Goal: Task Accomplishment & Management: Complete application form

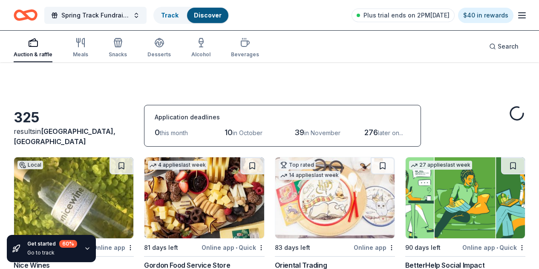
scroll to position [1541, 0]
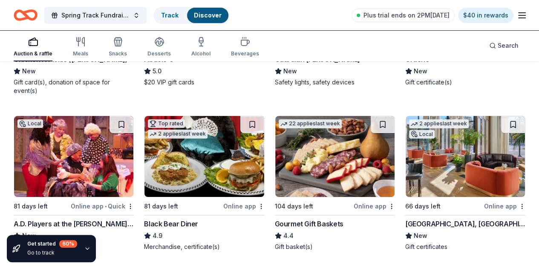
scroll to position [1690, 0]
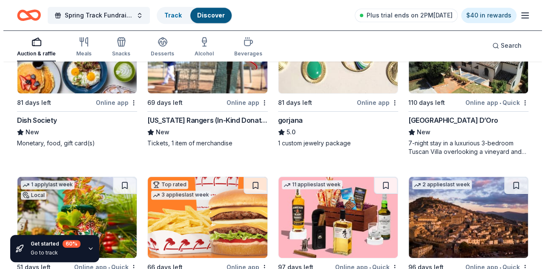
scroll to position [2235, 0]
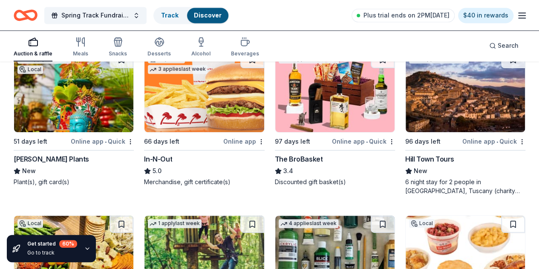
click at [518, 18] on line "button" at bounding box center [521, 18] width 7 height 0
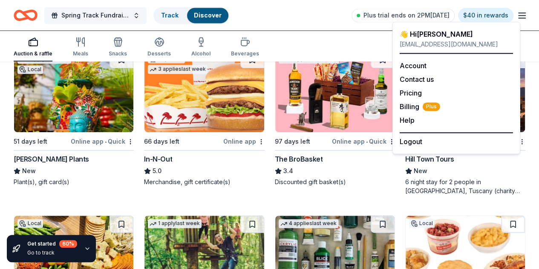
click at [142, 15] on button "Spring Track Fundraiser- Bowling Party" at bounding box center [95, 15] width 102 height 17
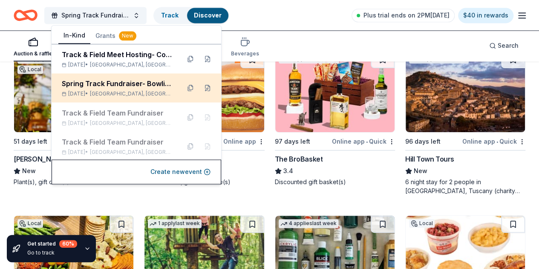
click at [126, 81] on div "Spring Track Fundraiser- Bowling Party" at bounding box center [118, 83] width 112 height 10
click at [201, 88] on button at bounding box center [208, 88] width 14 height 14
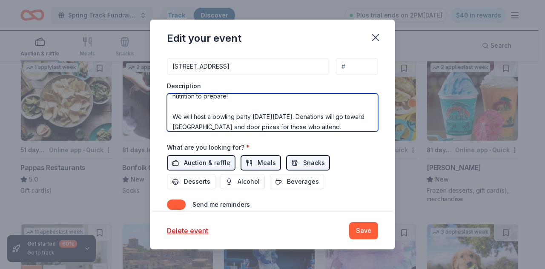
scroll to position [51, 0]
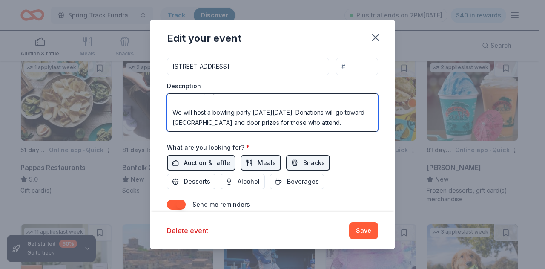
drag, startPoint x: 172, startPoint y: 99, endPoint x: 307, endPoint y: 122, distance: 137.4
click at [307, 122] on textarea "This event will help raise money for the Eisenhower Lady Eagles Track & Field T…" at bounding box center [272, 112] width 211 height 38
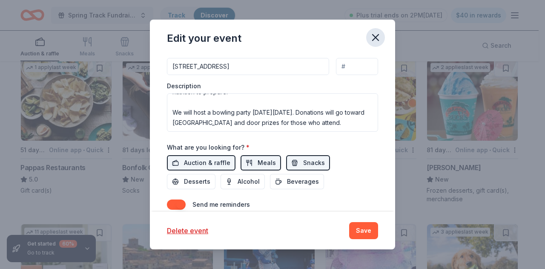
click at [375, 36] on icon "button" at bounding box center [376, 37] width 6 height 6
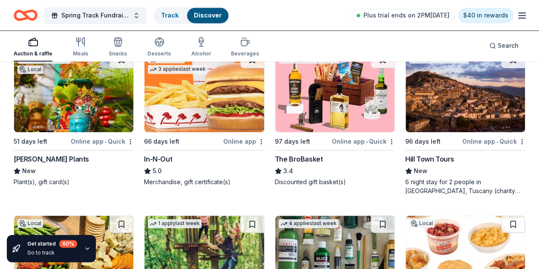
click at [140, 16] on button "Spring Track Fundraiser- Bowling Party" at bounding box center [95, 15] width 102 height 17
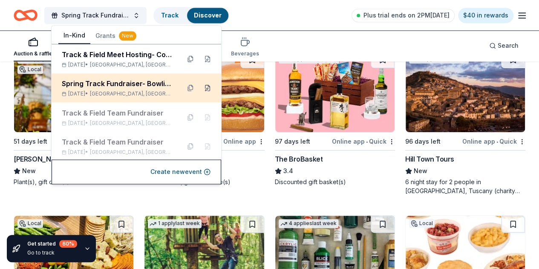
click at [201, 87] on button at bounding box center [208, 88] width 14 height 14
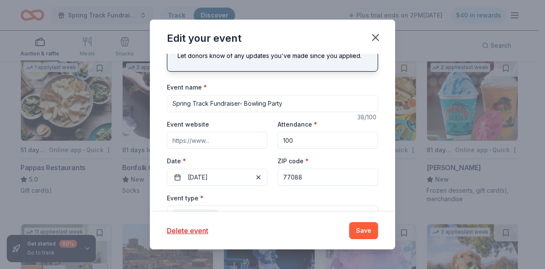
scroll to position [0, 0]
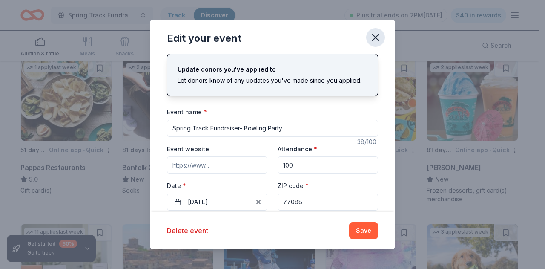
click at [375, 38] on icon "button" at bounding box center [376, 38] width 12 height 12
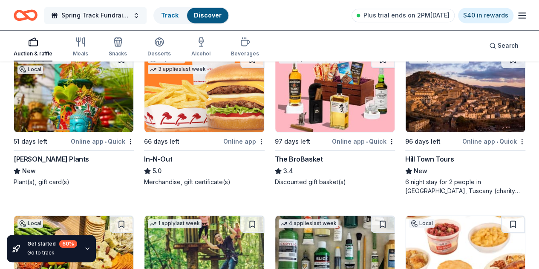
click at [142, 12] on button "Spring Track Fundraiser- Bowling Party" at bounding box center [95, 15] width 102 height 17
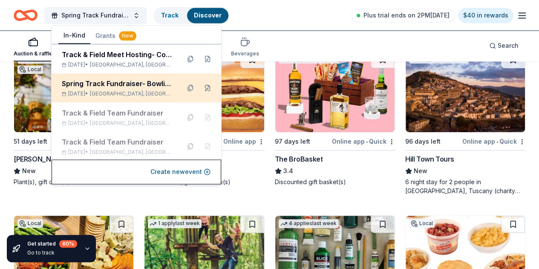
click at [154, 80] on div "Spring Track Fundraiser- Bowling Party" at bounding box center [118, 83] width 112 height 10
click at [203, 87] on button at bounding box center [208, 88] width 14 height 14
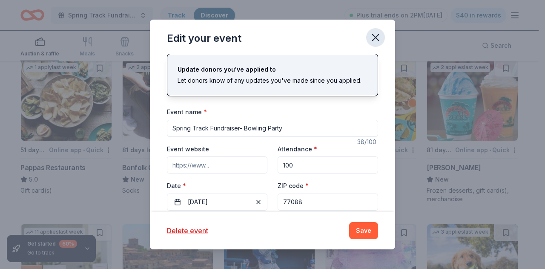
click at [375, 38] on icon "button" at bounding box center [376, 37] width 6 height 6
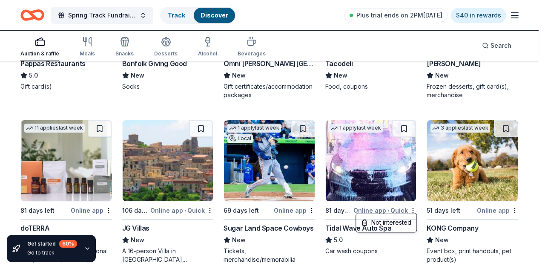
scroll to position [2405, 0]
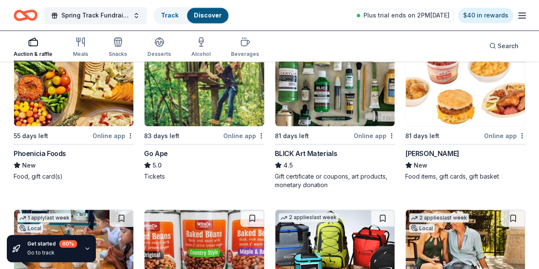
click at [141, 14] on button "Spring Track Fundraiser- Bowling Party" at bounding box center [95, 15] width 102 height 17
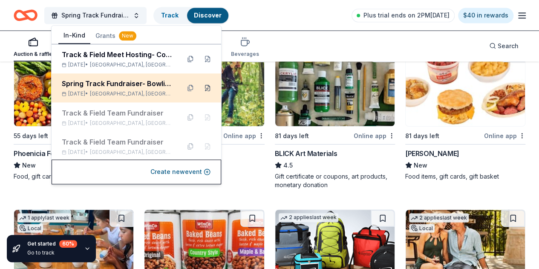
click at [207, 86] on button at bounding box center [208, 88] width 14 height 14
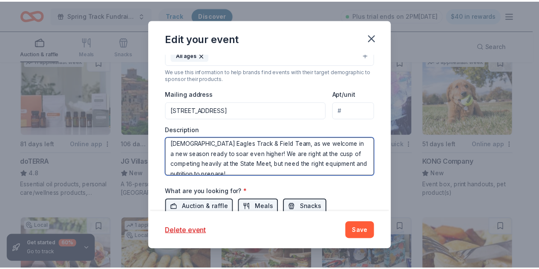
scroll to position [11, 0]
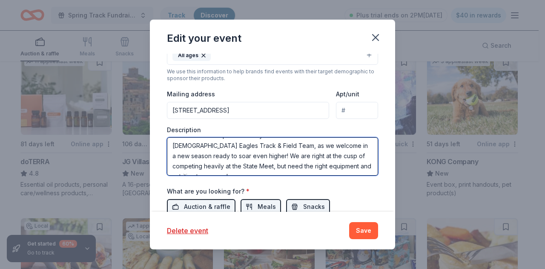
drag, startPoint x: 172, startPoint y: 143, endPoint x: 361, endPoint y: 160, distance: 189.0
click at [361, 160] on textarea "This event will help raise money for the Eisenhower Lady Eagles Track & Field T…" at bounding box center [272, 156] width 211 height 38
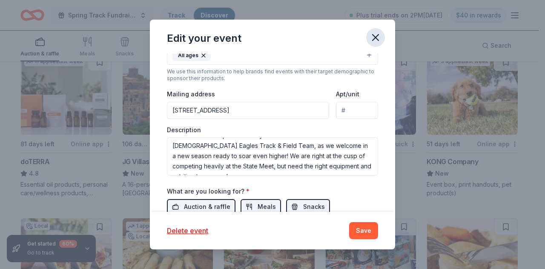
click at [375, 39] on icon "button" at bounding box center [376, 38] width 12 height 12
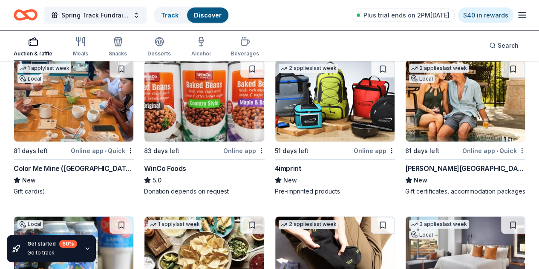
scroll to position [2554, 0]
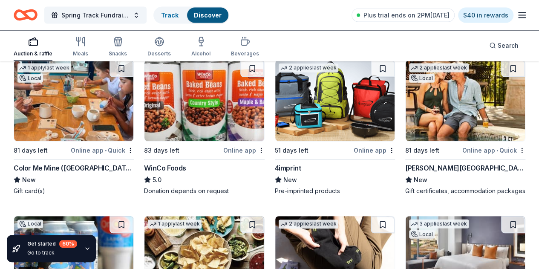
click at [141, 15] on button "Spring Track Fundraiser- Bowling Party" at bounding box center [95, 15] width 102 height 17
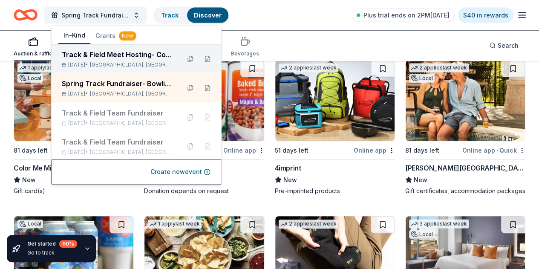
click at [156, 58] on div "Track & Field Meet Hosting- Coaches Meals" at bounding box center [118, 54] width 112 height 10
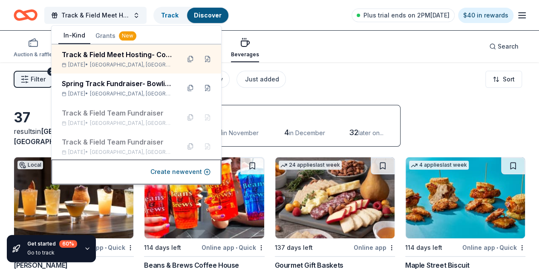
click at [341, 58] on div "Auction & raffle Meals Snacks Desserts Alcohol Beverages Search" at bounding box center [269, 47] width 511 height 32
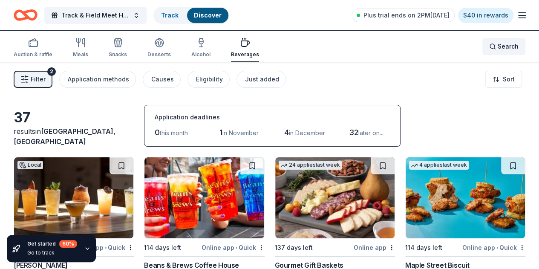
click at [489, 47] on div "Search" at bounding box center [503, 46] width 29 height 10
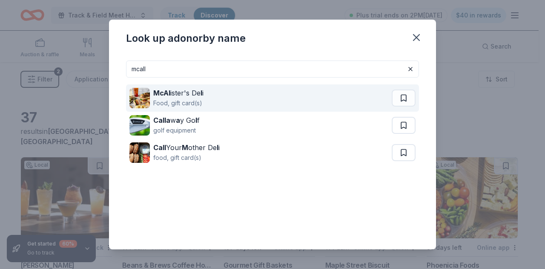
type input "mcall"
click at [200, 92] on div "McAl ister's De l i" at bounding box center [178, 93] width 50 height 10
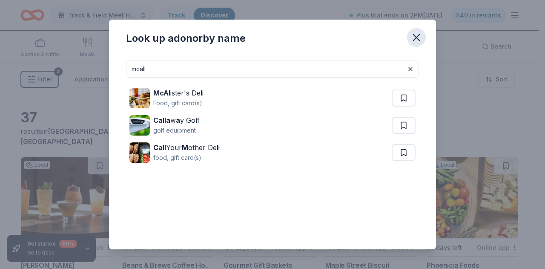
click at [416, 37] on icon "button" at bounding box center [417, 37] width 6 height 6
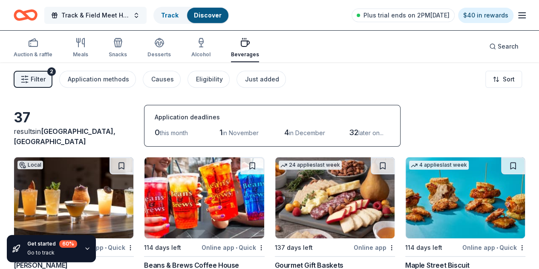
click at [141, 17] on button "Track & Field Meet Hosting- Coaches Meals" at bounding box center [95, 15] width 102 height 17
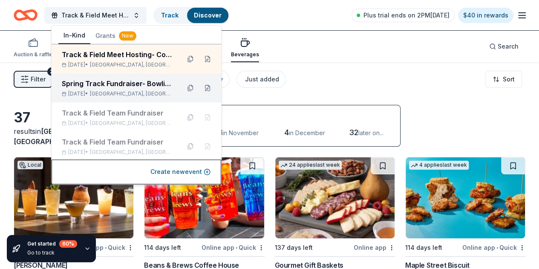
click at [156, 89] on div "Spring Track Fundraiser- Bowling Party Jan 17, 2026 • Houston, TX" at bounding box center [118, 87] width 112 height 19
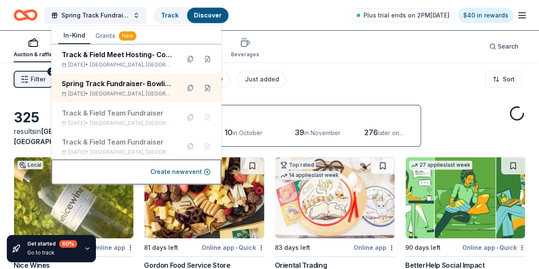
click at [434, 111] on div "325 results in Houston, TX Application deadlines 0 this month 10 in October 39 …" at bounding box center [269, 126] width 511 height 42
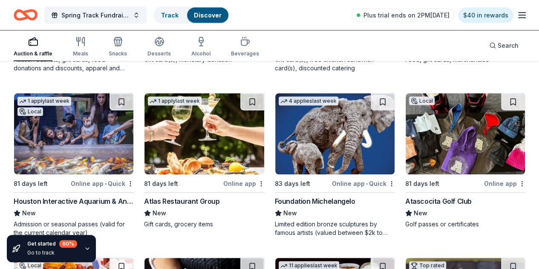
scroll to position [888, 0]
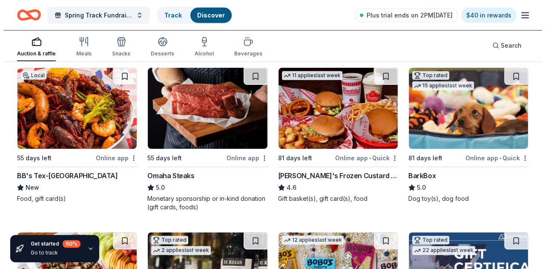
scroll to position [1093, 0]
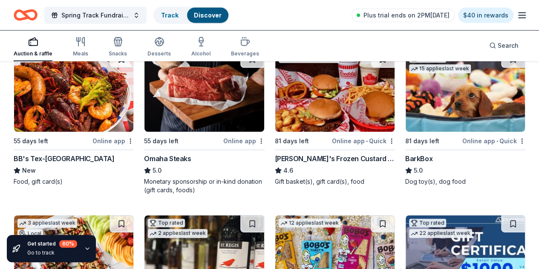
click at [129, 16] on span "Spring Track Fundraiser- Bowling Party" at bounding box center [95, 15] width 68 height 10
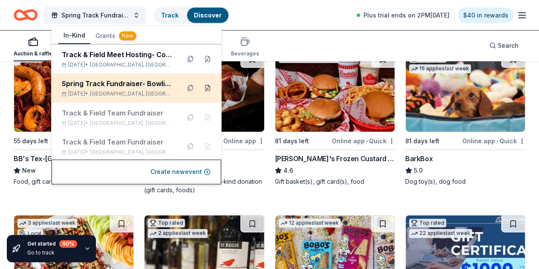
click at [201, 89] on button at bounding box center [208, 88] width 14 height 14
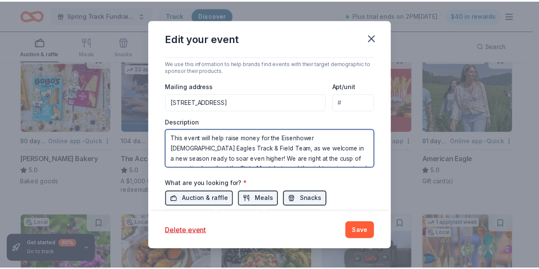
scroll to position [51, 0]
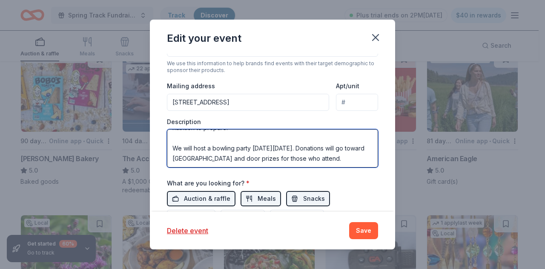
drag, startPoint x: 171, startPoint y: 135, endPoint x: 316, endPoint y: 165, distance: 148.3
click at [316, 165] on div "Event name * Spring Track Fundraiser- Bowling Party 38 /100 Event website Atten…" at bounding box center [272, 73] width 211 height 395
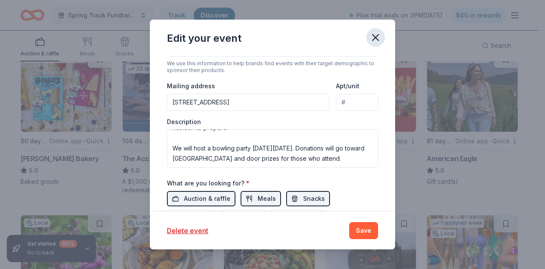
click at [375, 36] on icon "button" at bounding box center [376, 38] width 12 height 12
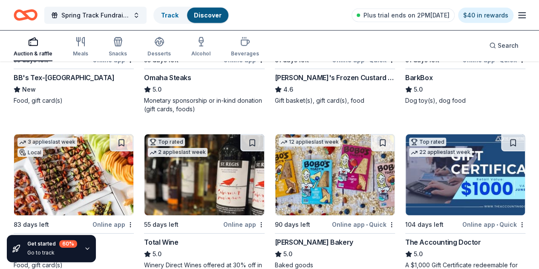
scroll to position [1175, 0]
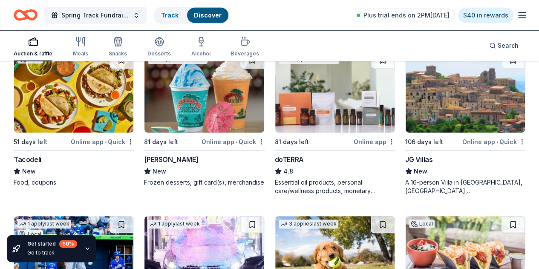
scroll to position [2882, 0]
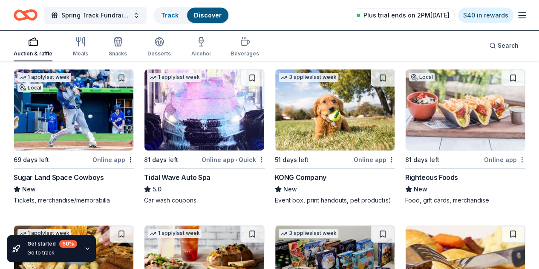
scroll to position [3020, 0]
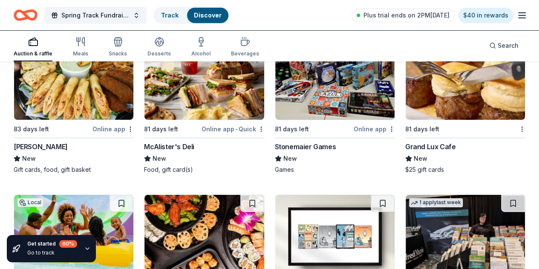
scroll to position [3207, 0]
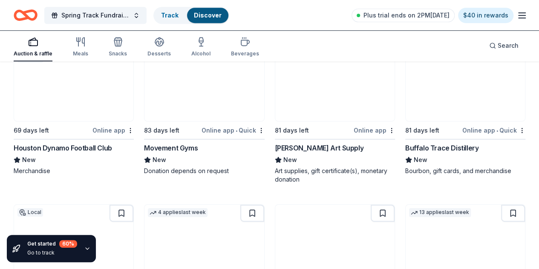
scroll to position [3531, 0]
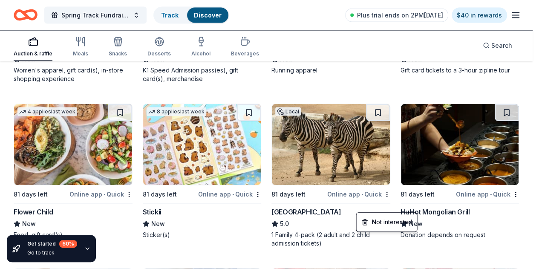
scroll to position [4151, 0]
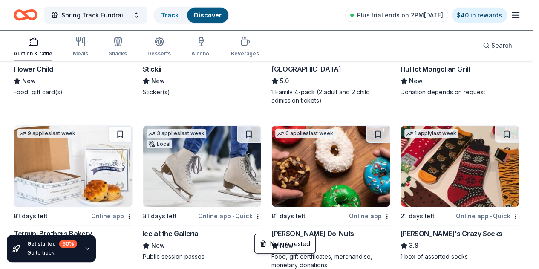
scroll to position [4282, 0]
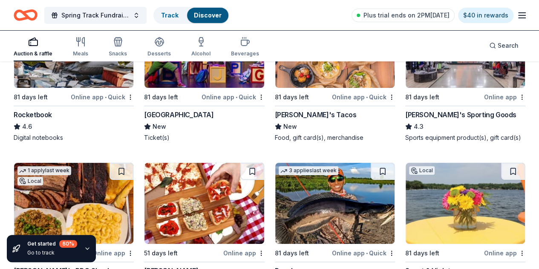
scroll to position [4853, 0]
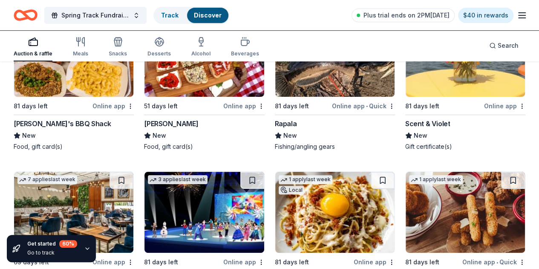
scroll to position [4996, 0]
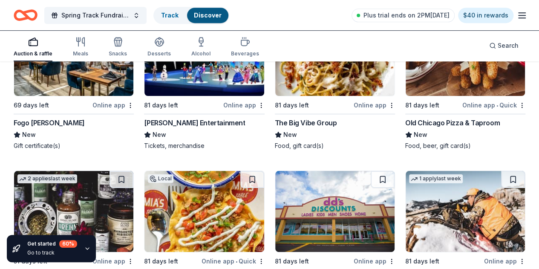
scroll to position [5164, 0]
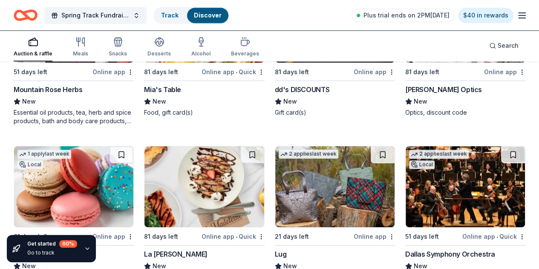
scroll to position [5344, 0]
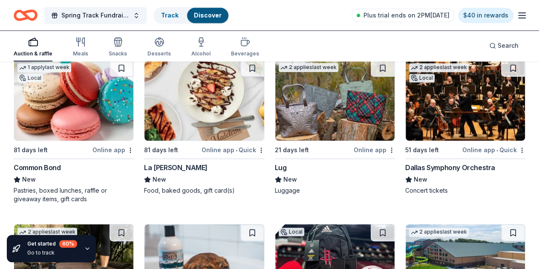
scroll to position [5439, 0]
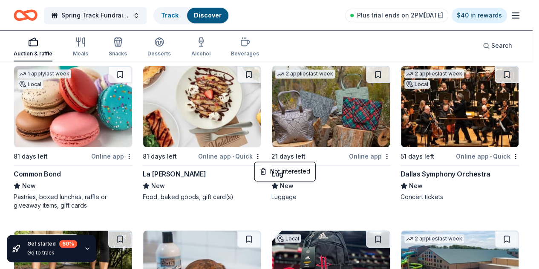
scroll to position [5476, 0]
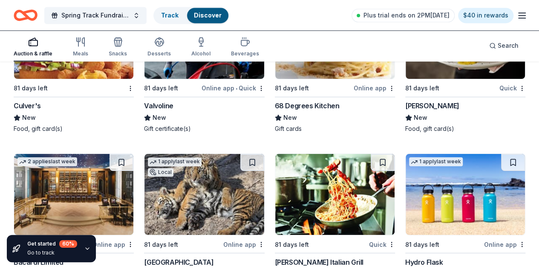
scroll to position [7084, 0]
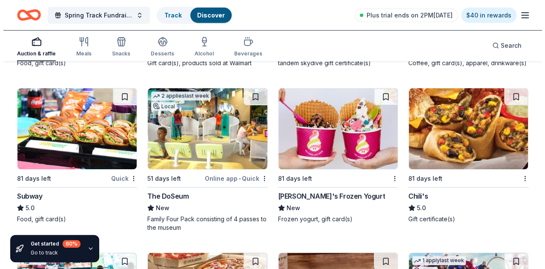
scroll to position [7634, 0]
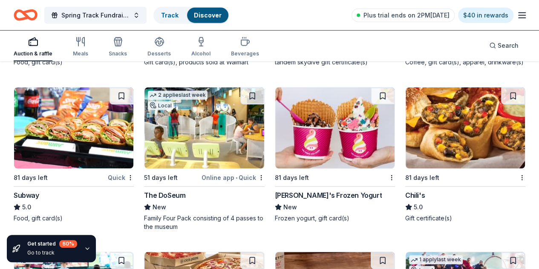
click at [145, 15] on button "Spring Track Fundraiser- Bowling Party" at bounding box center [95, 15] width 102 height 17
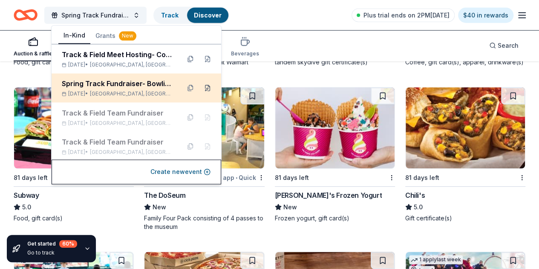
click at [201, 86] on button at bounding box center [208, 88] width 14 height 14
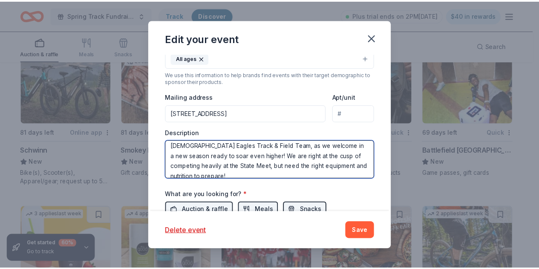
scroll to position [51, 0]
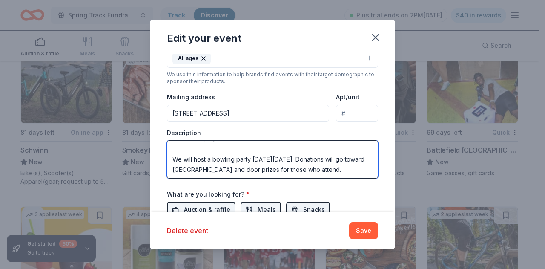
drag, startPoint x: 171, startPoint y: 146, endPoint x: 232, endPoint y: 167, distance: 64.5
click at [232, 167] on textarea "This event will help raise money for the Eisenhower Lady Eagles Track & Field T…" at bounding box center [272, 159] width 211 height 38
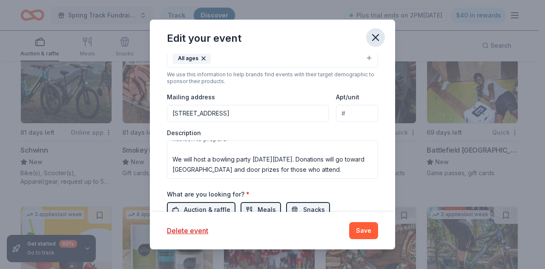
click at [376, 34] on icon "button" at bounding box center [376, 38] width 12 height 12
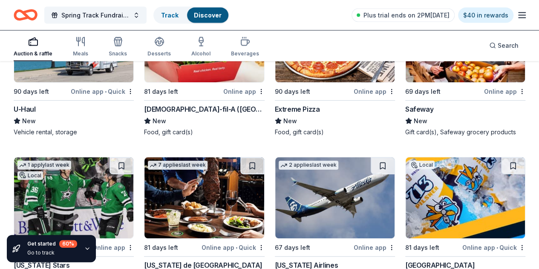
scroll to position [5804, 0]
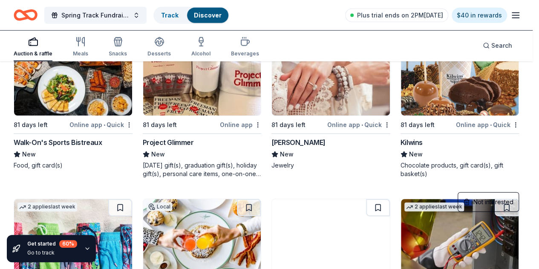
scroll to position [6176, 0]
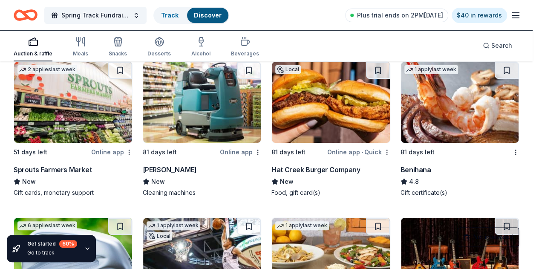
scroll to position [6567, 0]
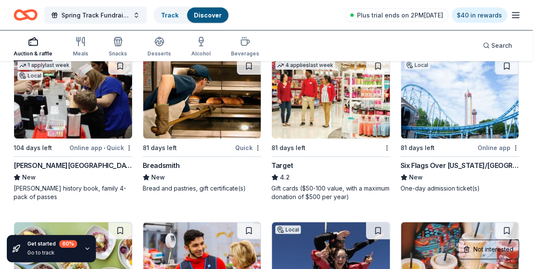
scroll to position [7397, 0]
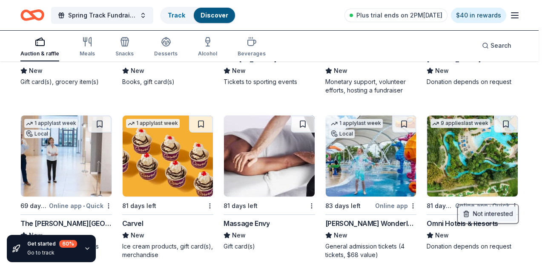
click at [506, 214] on div "Not interested" at bounding box center [488, 213] width 57 height 15
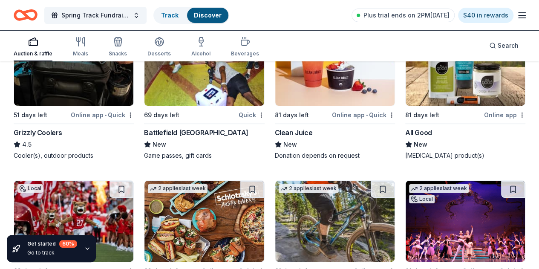
scroll to position [9515, 0]
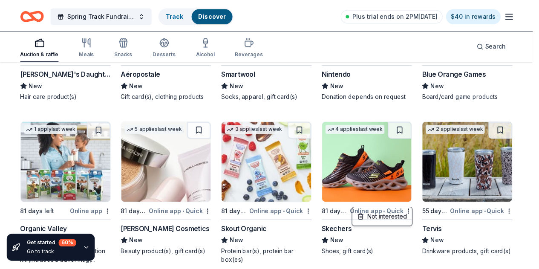
scroll to position [10175, 0]
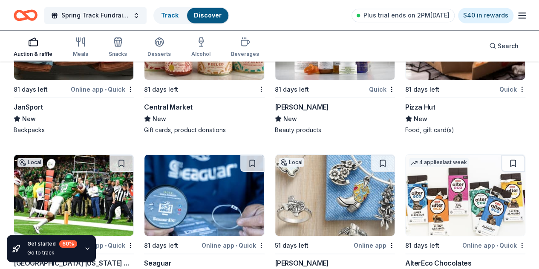
scroll to position [10475, 0]
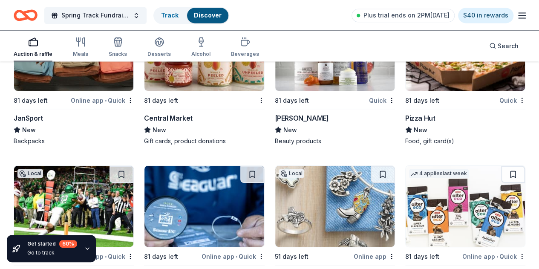
scroll to position [10475, 0]
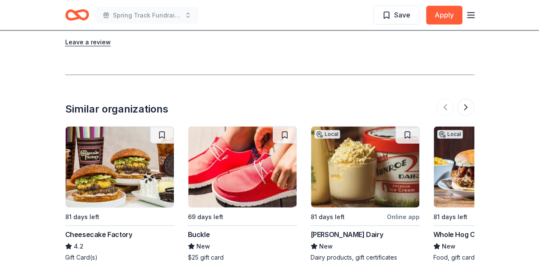
scroll to position [909, 0]
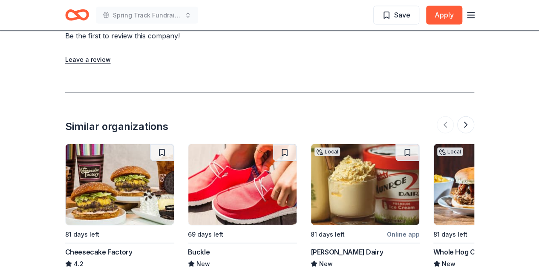
click at [132, 176] on img at bounding box center [120, 184] width 108 height 81
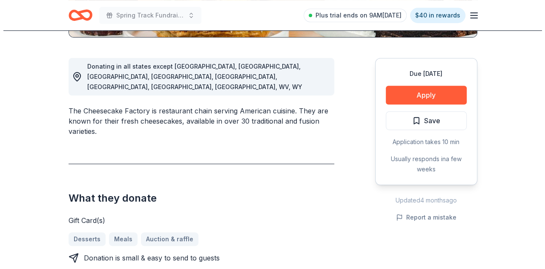
scroll to position [238, 0]
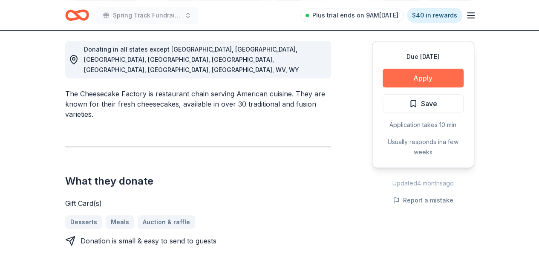
click at [410, 80] on button "Apply" at bounding box center [422, 78] width 81 height 19
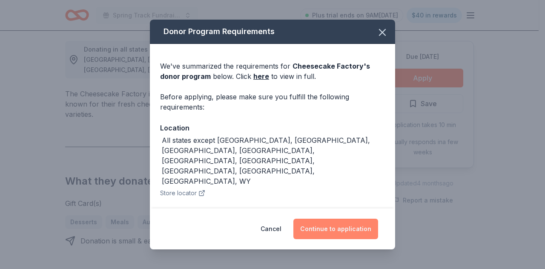
click at [336, 228] on button "Continue to application" at bounding box center [335, 228] width 85 height 20
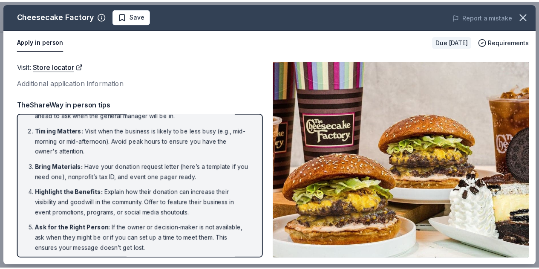
scroll to position [0, 0]
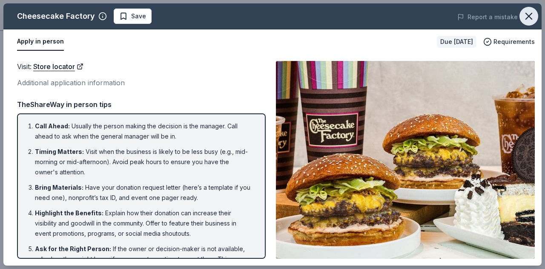
click at [529, 17] on icon "button" at bounding box center [529, 16] width 6 height 6
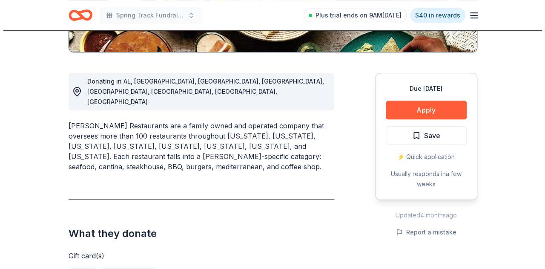
scroll to position [201, 0]
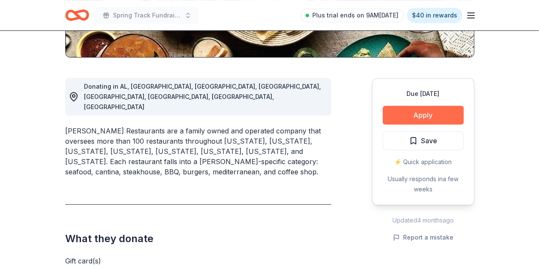
click at [423, 112] on button "Apply" at bounding box center [422, 115] width 81 height 19
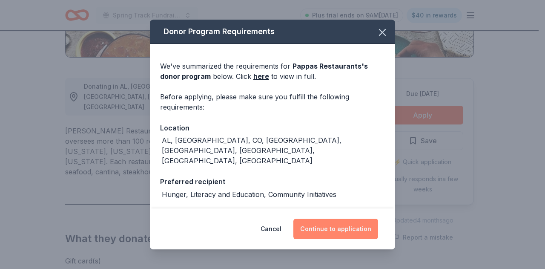
click at [330, 233] on button "Continue to application" at bounding box center [335, 228] width 85 height 20
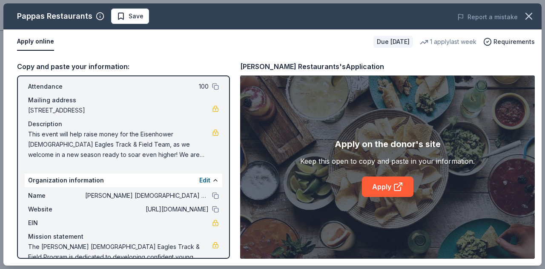
scroll to position [0, 0]
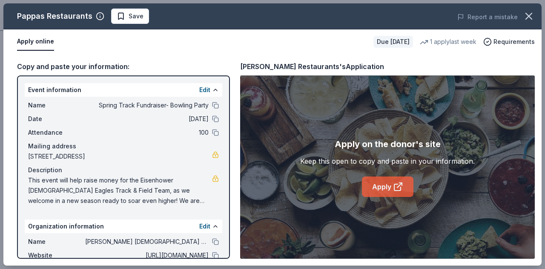
click at [390, 184] on link "Apply" at bounding box center [388, 186] width 52 height 20
drag, startPoint x: 28, startPoint y: 181, endPoint x: 89, endPoint y: 199, distance: 64.0
click at [89, 199] on span "This event will help raise money for the Eisenhower [DEMOGRAPHIC_DATA] Eagles T…" at bounding box center [120, 190] width 184 height 31
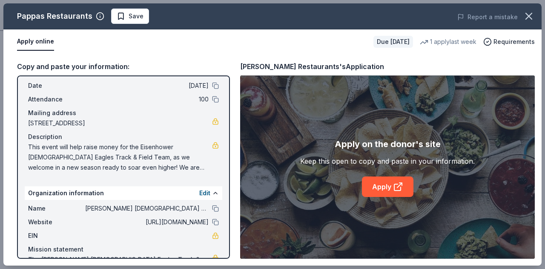
scroll to position [34, 0]
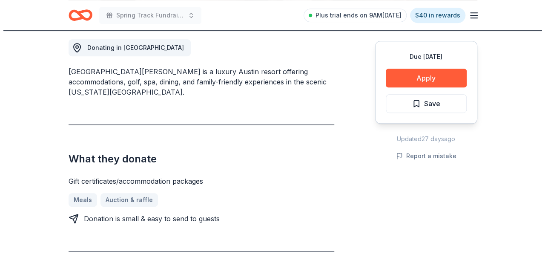
scroll to position [230, 0]
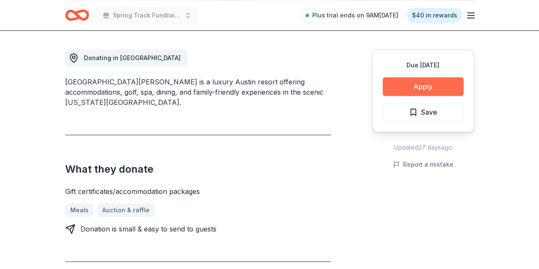
click at [419, 82] on button "Apply" at bounding box center [422, 86] width 81 height 19
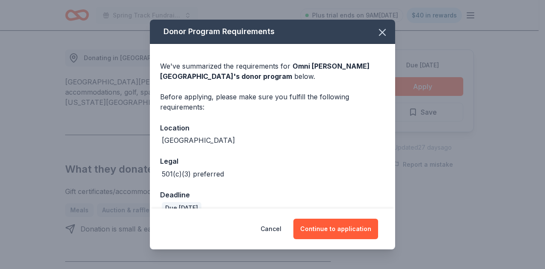
scroll to position [15, 0]
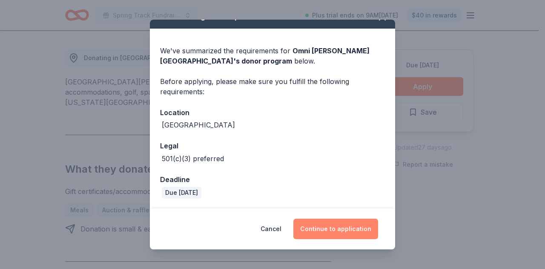
click at [339, 229] on button "Continue to application" at bounding box center [335, 228] width 85 height 20
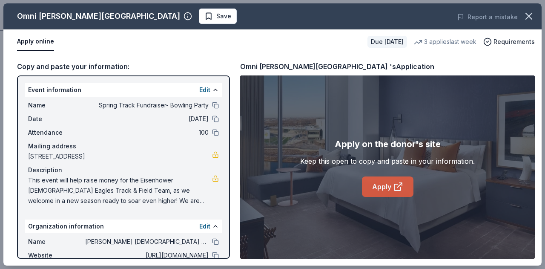
click at [378, 183] on link "Apply" at bounding box center [388, 186] width 52 height 20
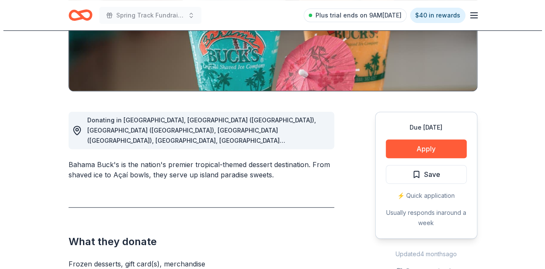
scroll to position [170, 0]
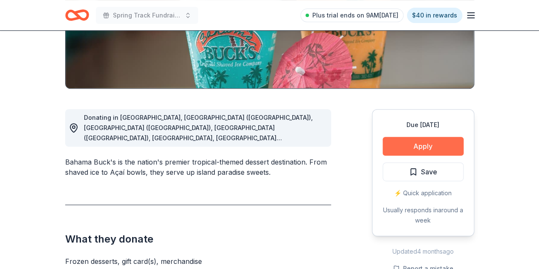
click at [433, 147] on button "Apply" at bounding box center [422, 146] width 81 height 19
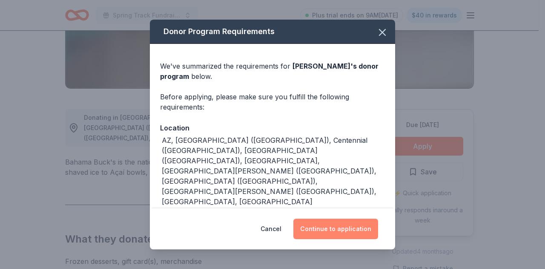
click at [341, 229] on button "Continue to application" at bounding box center [335, 228] width 85 height 20
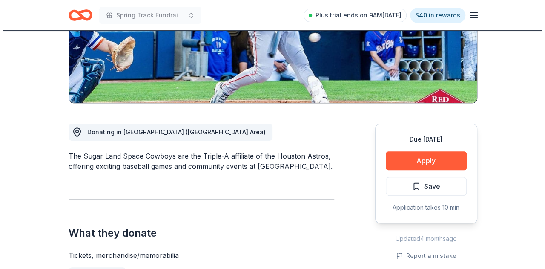
scroll to position [160, 0]
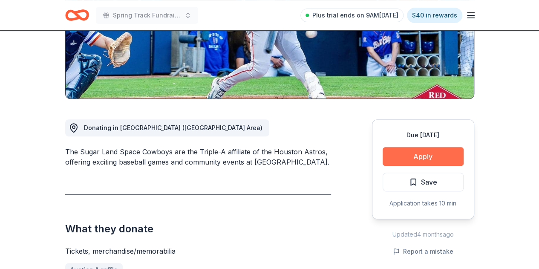
click at [415, 159] on button "Apply" at bounding box center [422, 156] width 81 height 19
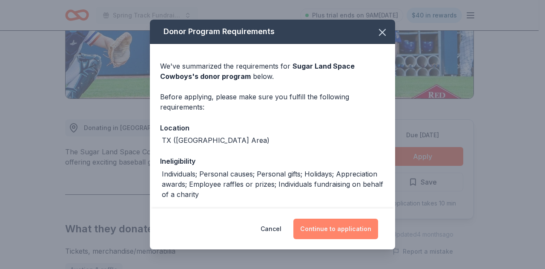
click at [338, 227] on button "Continue to application" at bounding box center [335, 228] width 85 height 20
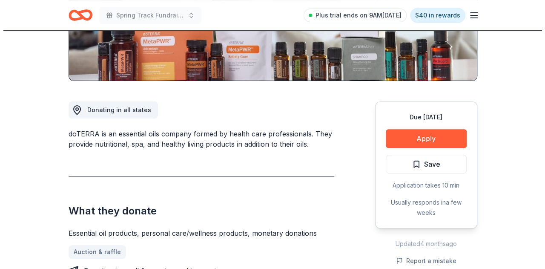
scroll to position [187, 0]
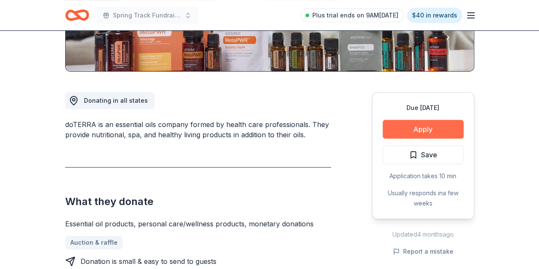
click at [413, 126] on button "Apply" at bounding box center [422, 129] width 81 height 19
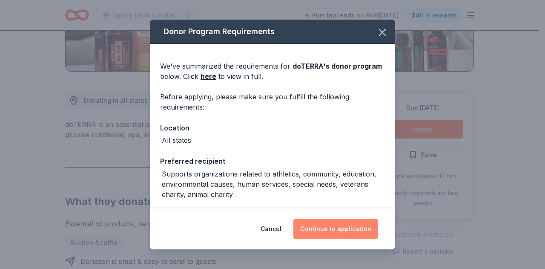
click at [336, 233] on button "Continue to application" at bounding box center [335, 228] width 85 height 20
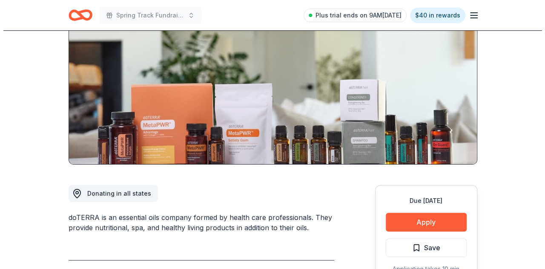
scroll to position [102, 0]
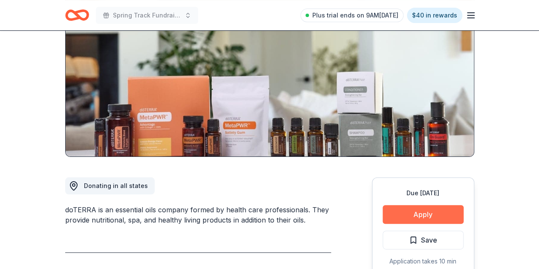
click at [417, 215] on button "Apply" at bounding box center [422, 214] width 81 height 19
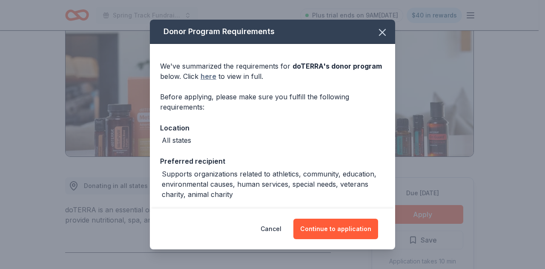
click at [208, 75] on link "here" at bounding box center [209, 76] width 16 height 10
click at [314, 230] on button "Continue to application" at bounding box center [335, 228] width 85 height 20
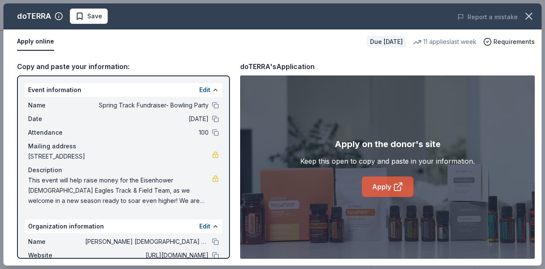
click at [382, 183] on link "Apply" at bounding box center [388, 186] width 52 height 20
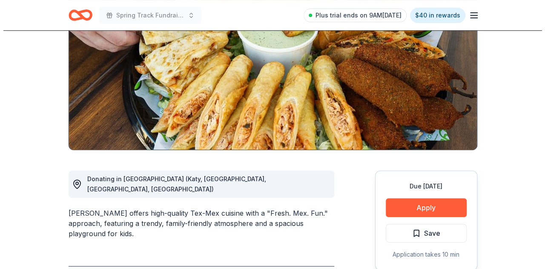
scroll to position [111, 0]
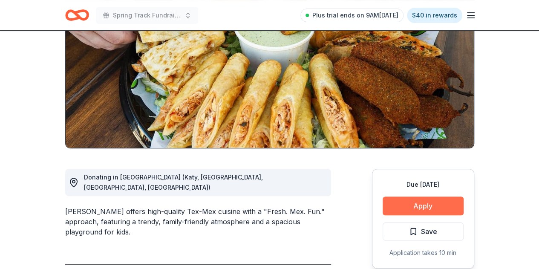
click at [435, 207] on button "Apply" at bounding box center [422, 205] width 81 height 19
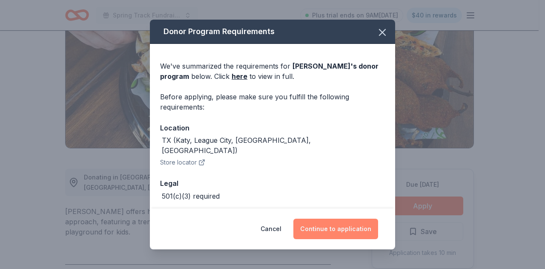
click at [336, 223] on button "Continue to application" at bounding box center [335, 228] width 85 height 20
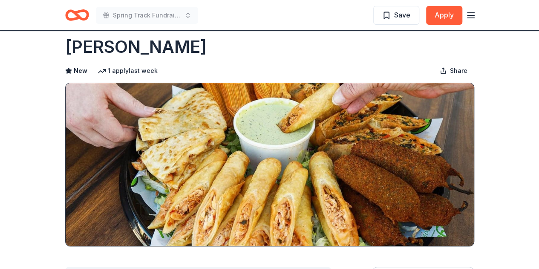
scroll to position [92, 0]
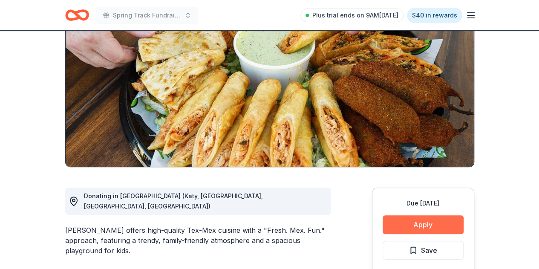
click at [430, 226] on button "Apply" at bounding box center [422, 224] width 81 height 19
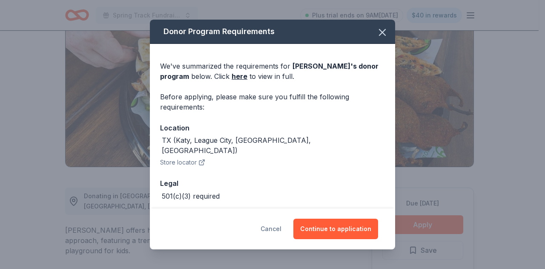
click at [276, 233] on button "Cancel" at bounding box center [271, 228] width 21 height 20
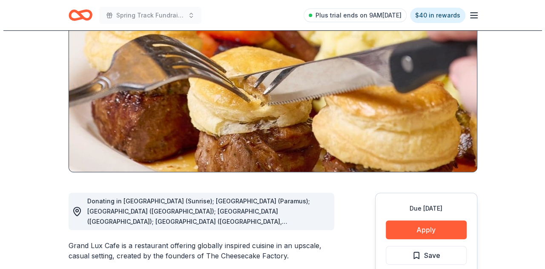
scroll to position [90, 0]
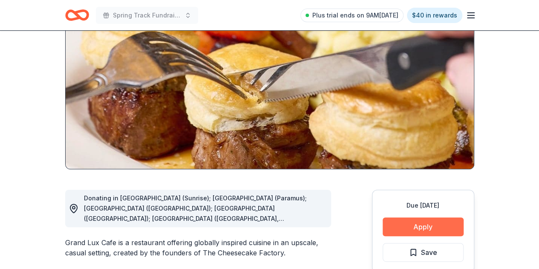
click at [422, 227] on button "Apply" at bounding box center [422, 226] width 81 height 19
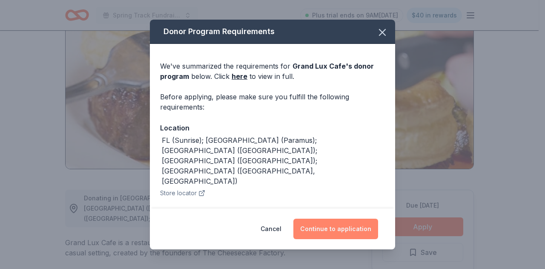
click at [349, 233] on button "Continue to application" at bounding box center [335, 228] width 85 height 20
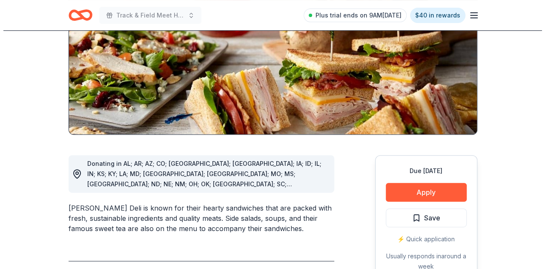
scroll to position [126, 0]
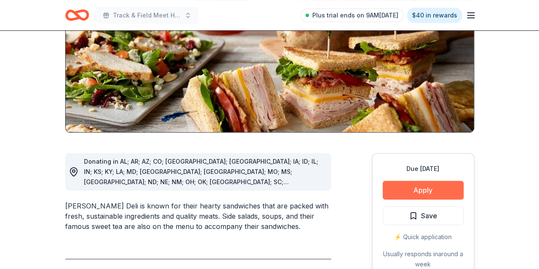
click at [413, 187] on button "Apply" at bounding box center [422, 190] width 81 height 19
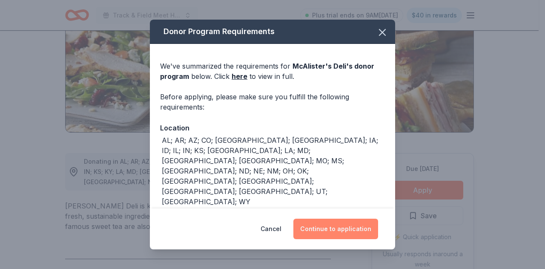
click at [342, 231] on button "Continue to application" at bounding box center [335, 228] width 85 height 20
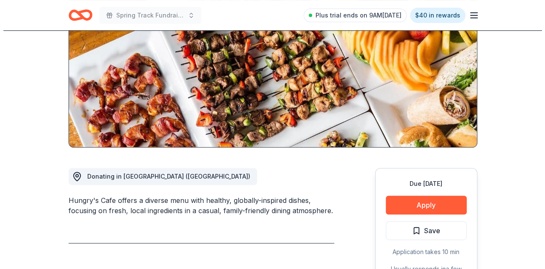
scroll to position [120, 0]
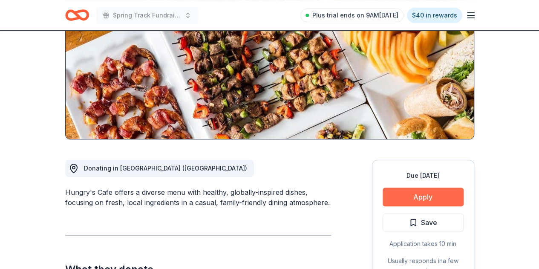
click at [415, 198] on button "Apply" at bounding box center [422, 196] width 81 height 19
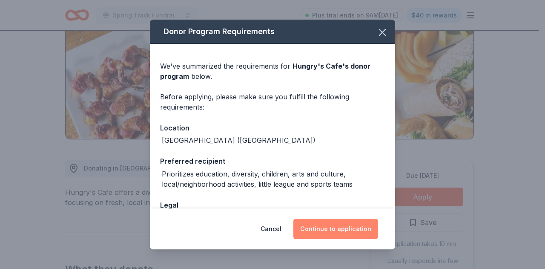
click at [352, 228] on button "Continue to application" at bounding box center [335, 228] width 85 height 20
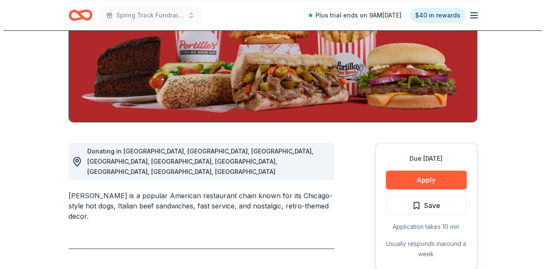
scroll to position [155, 0]
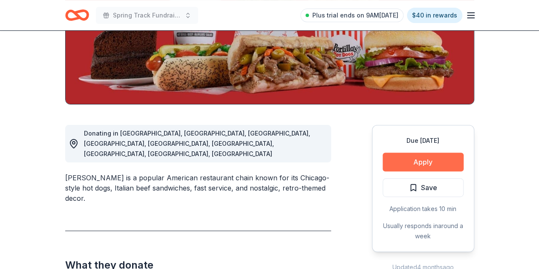
click at [415, 163] on button "Apply" at bounding box center [422, 161] width 81 height 19
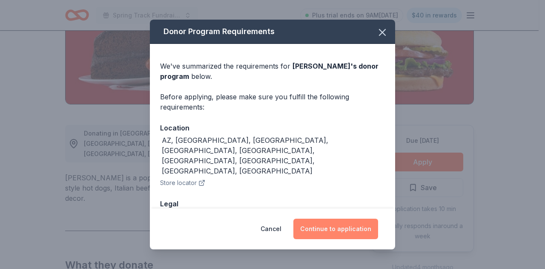
click at [340, 229] on button "Continue to application" at bounding box center [335, 228] width 85 height 20
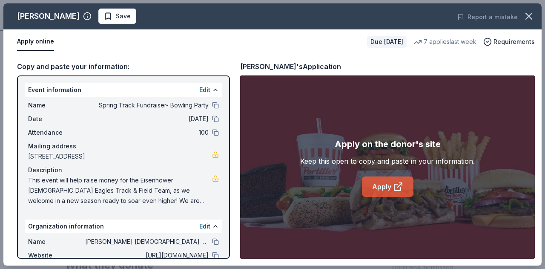
click at [382, 185] on link "Apply" at bounding box center [388, 186] width 52 height 20
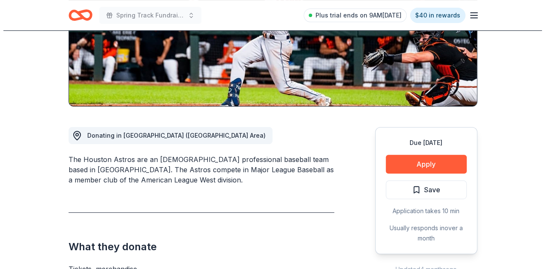
scroll to position [153, 0]
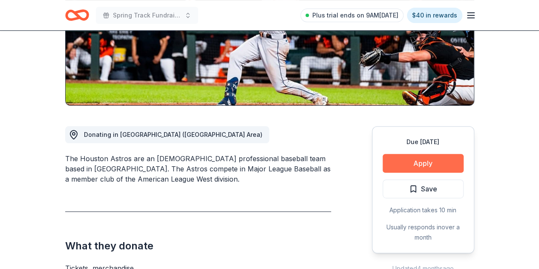
click at [414, 168] on button "Apply" at bounding box center [422, 163] width 81 height 19
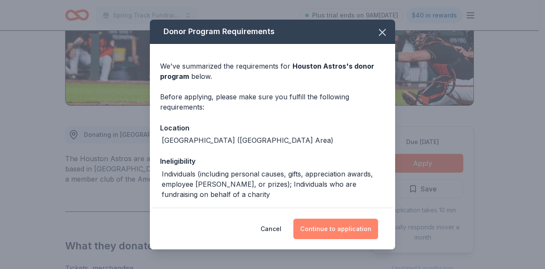
click at [337, 230] on button "Continue to application" at bounding box center [335, 228] width 85 height 20
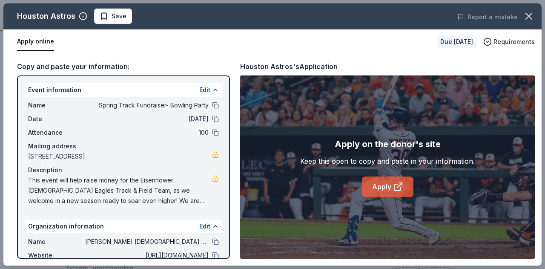
click at [373, 181] on link "Apply" at bounding box center [388, 186] width 52 height 20
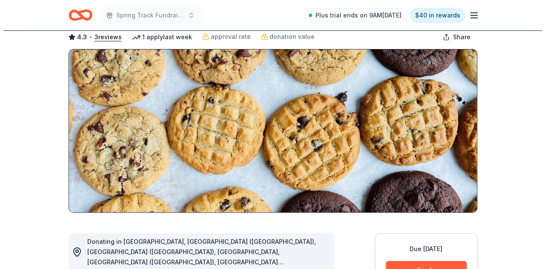
scroll to position [83, 0]
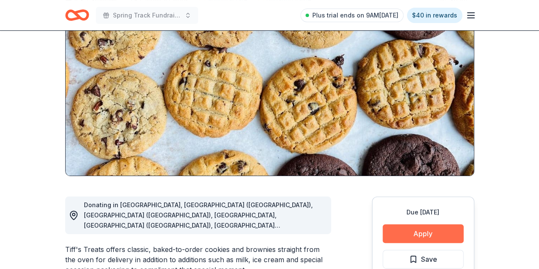
click at [426, 233] on button "Apply" at bounding box center [422, 233] width 81 height 19
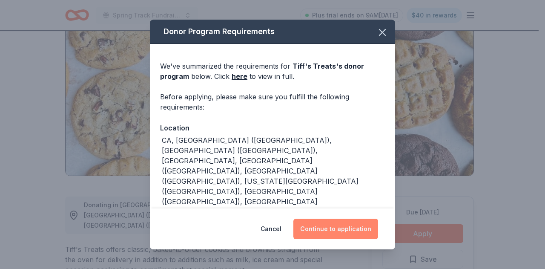
click at [350, 238] on button "Continue to application" at bounding box center [335, 228] width 85 height 20
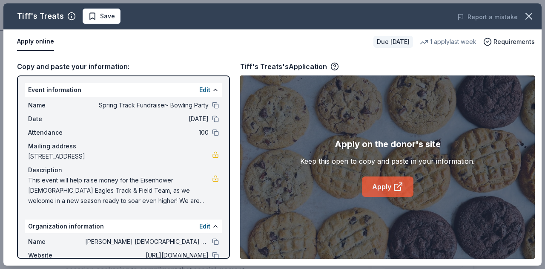
click at [386, 189] on link "Apply" at bounding box center [388, 186] width 52 height 20
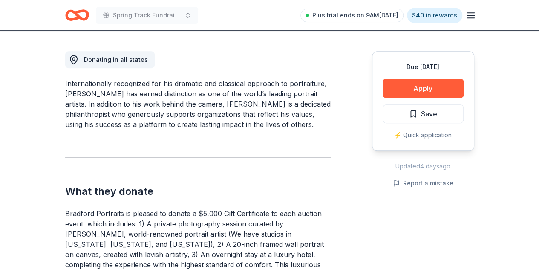
scroll to position [228, 0]
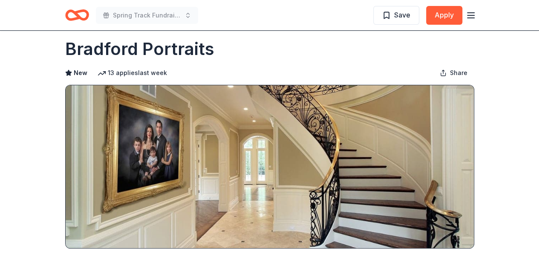
scroll to position [0, 0]
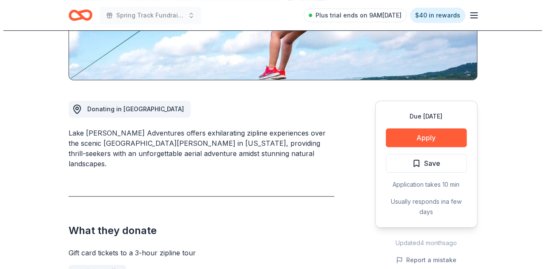
scroll to position [197, 0]
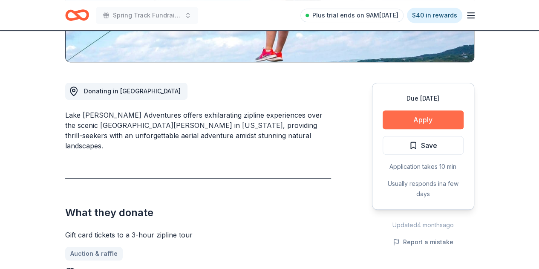
click at [428, 124] on button "Apply" at bounding box center [422, 119] width 81 height 19
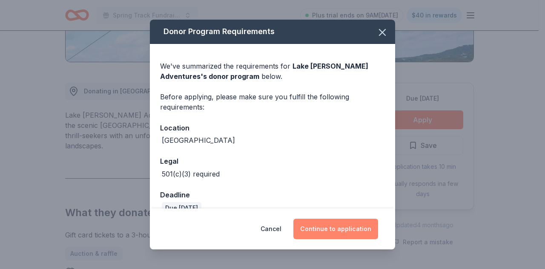
click at [353, 229] on button "Continue to application" at bounding box center [335, 228] width 85 height 20
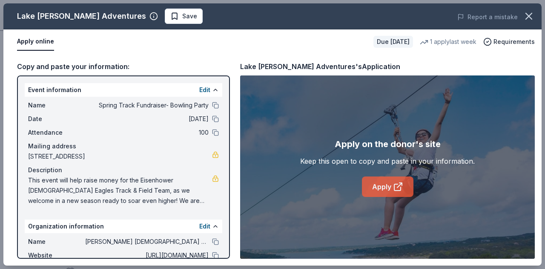
click at [388, 187] on link "Apply" at bounding box center [388, 186] width 52 height 20
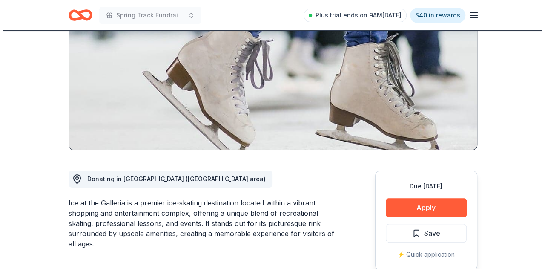
scroll to position [109, 0]
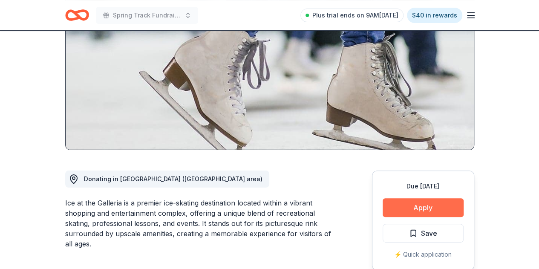
click at [422, 209] on button "Apply" at bounding box center [422, 207] width 81 height 19
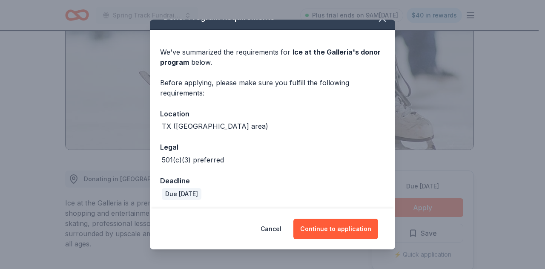
scroll to position [15, 0]
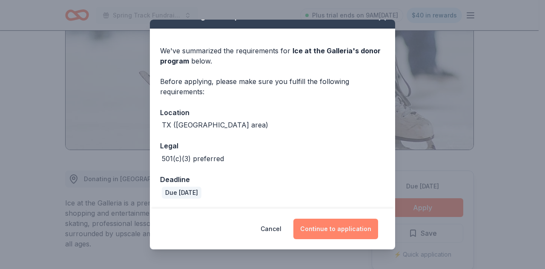
click at [333, 231] on button "Continue to application" at bounding box center [335, 228] width 85 height 20
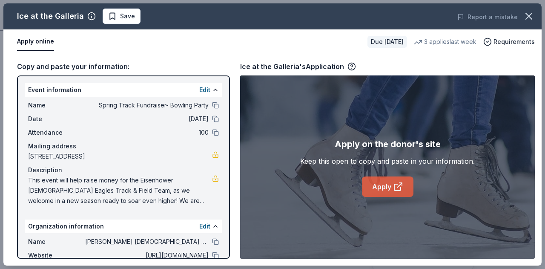
click at [372, 188] on link "Apply" at bounding box center [388, 186] width 52 height 20
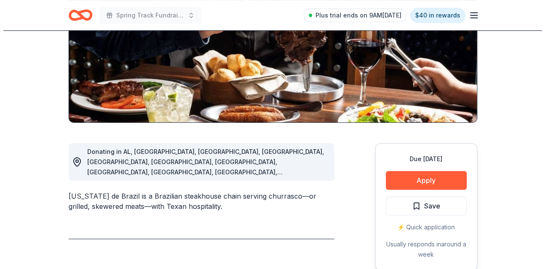
scroll to position [137, 0]
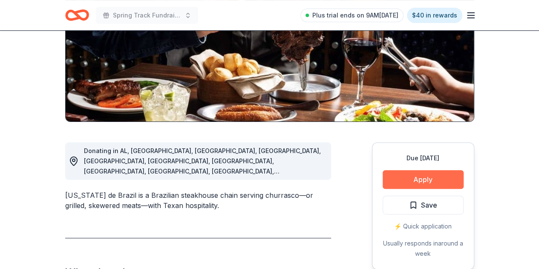
click at [428, 181] on button "Apply" at bounding box center [422, 179] width 81 height 19
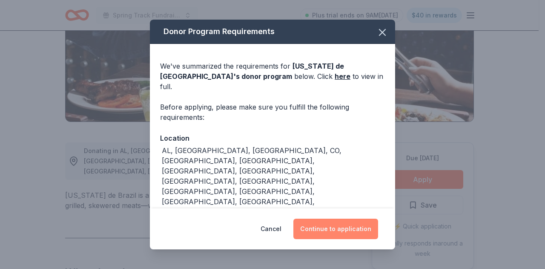
click at [356, 226] on button "Continue to application" at bounding box center [335, 228] width 85 height 20
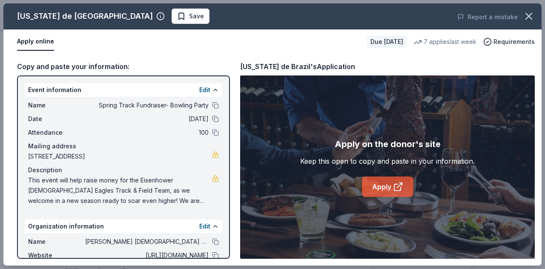
click at [383, 192] on link "Apply" at bounding box center [388, 186] width 52 height 20
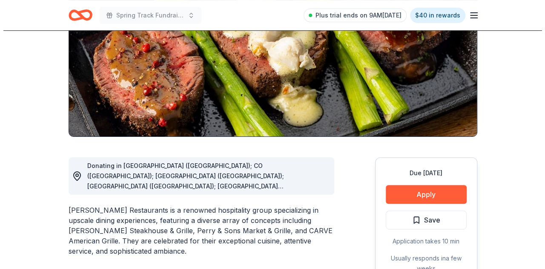
scroll to position [125, 0]
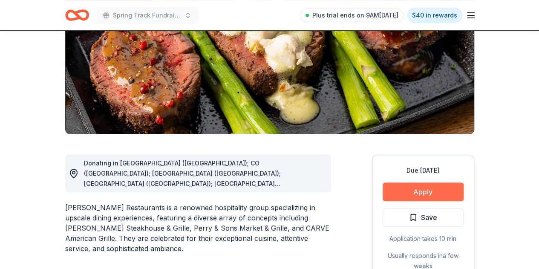
click at [421, 190] on button "Apply" at bounding box center [422, 191] width 81 height 19
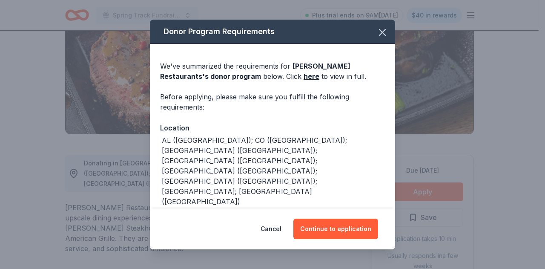
scroll to position [26, 0]
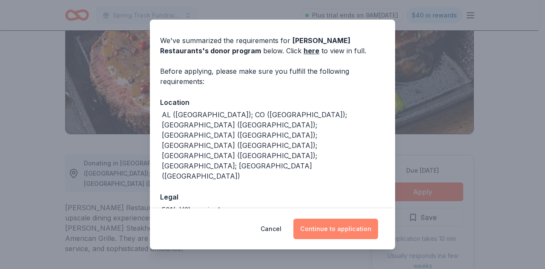
click at [342, 234] on button "Continue to application" at bounding box center [335, 228] width 85 height 20
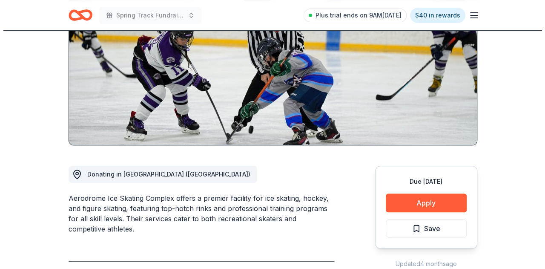
scroll to position [114, 0]
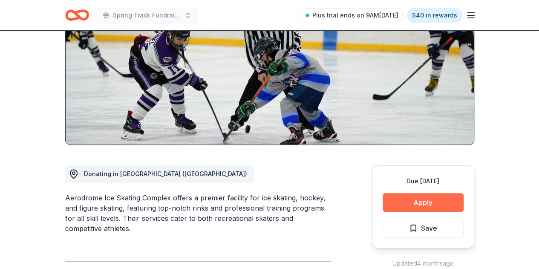
click at [433, 198] on button "Apply" at bounding box center [422, 202] width 81 height 19
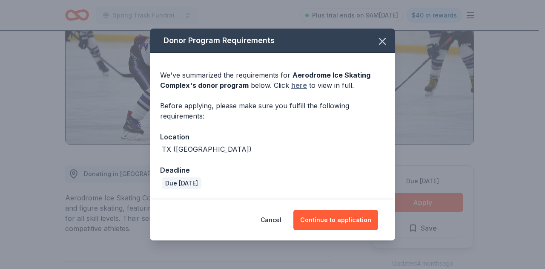
click at [296, 87] on link "here" at bounding box center [299, 85] width 16 height 10
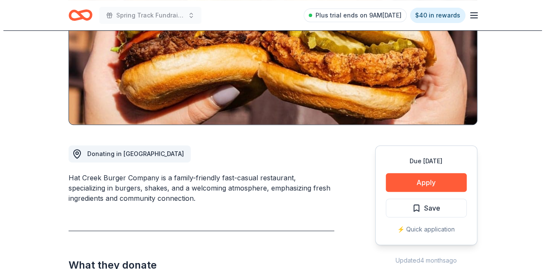
scroll to position [135, 0]
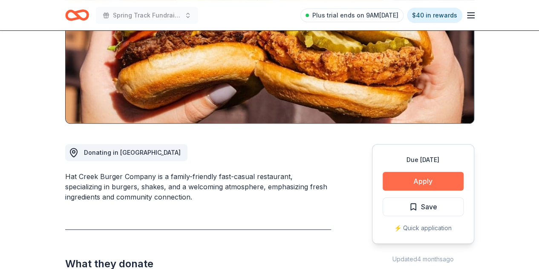
click at [419, 175] on button "Apply" at bounding box center [422, 181] width 81 height 19
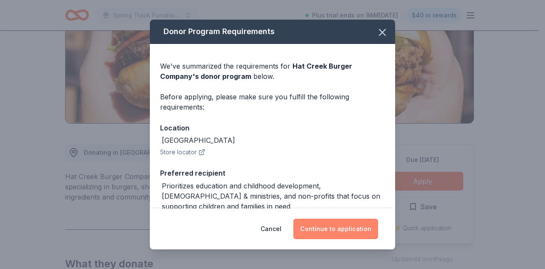
click at [345, 233] on button "Continue to application" at bounding box center [335, 228] width 85 height 20
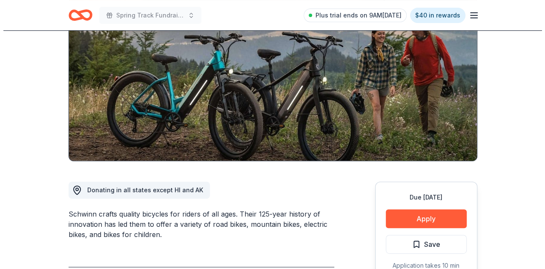
scroll to position [102, 0]
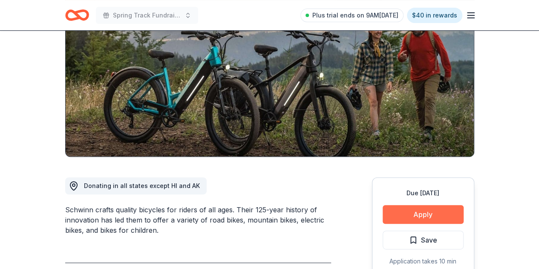
click at [435, 209] on button "Apply" at bounding box center [422, 214] width 81 height 19
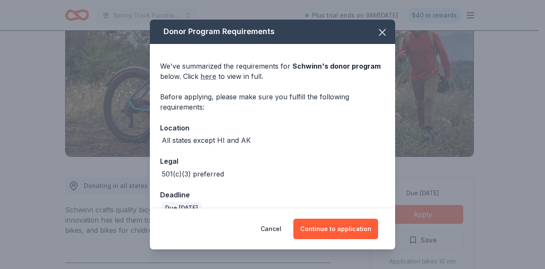
click at [209, 75] on link "here" at bounding box center [209, 76] width 16 height 10
click at [334, 227] on button "Continue to application" at bounding box center [335, 228] width 85 height 20
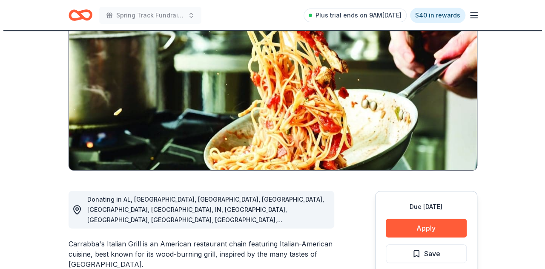
scroll to position [93, 0]
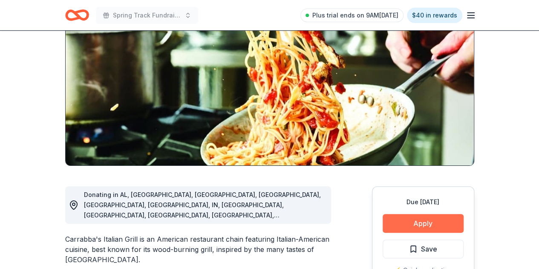
click at [422, 222] on button "Apply" at bounding box center [422, 223] width 81 height 19
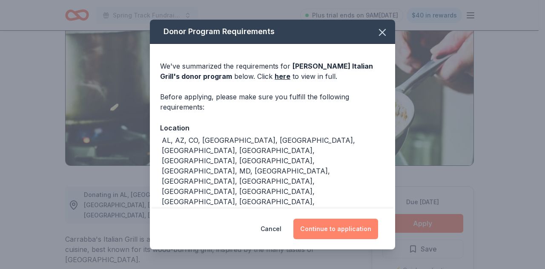
click at [339, 232] on button "Continue to application" at bounding box center [335, 228] width 85 height 20
